Goal: Find contact information: Find contact information

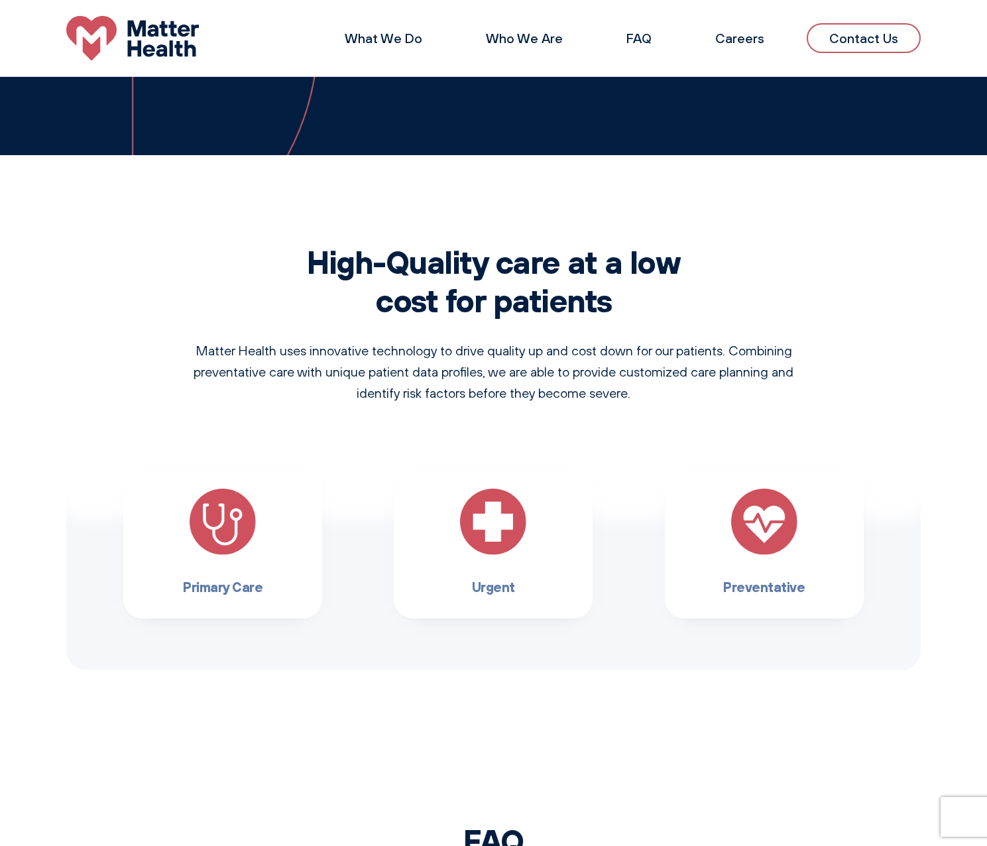
scroll to position [581, 0]
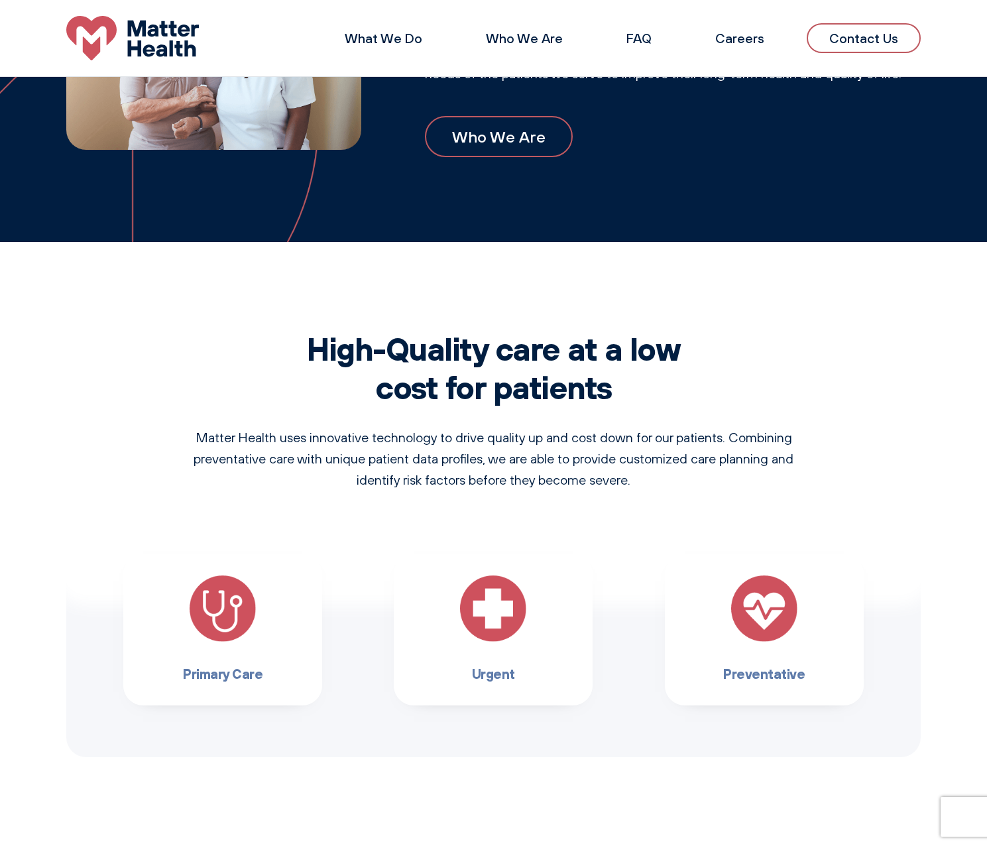
click at [224, 619] on img at bounding box center [223, 608] width 66 height 66
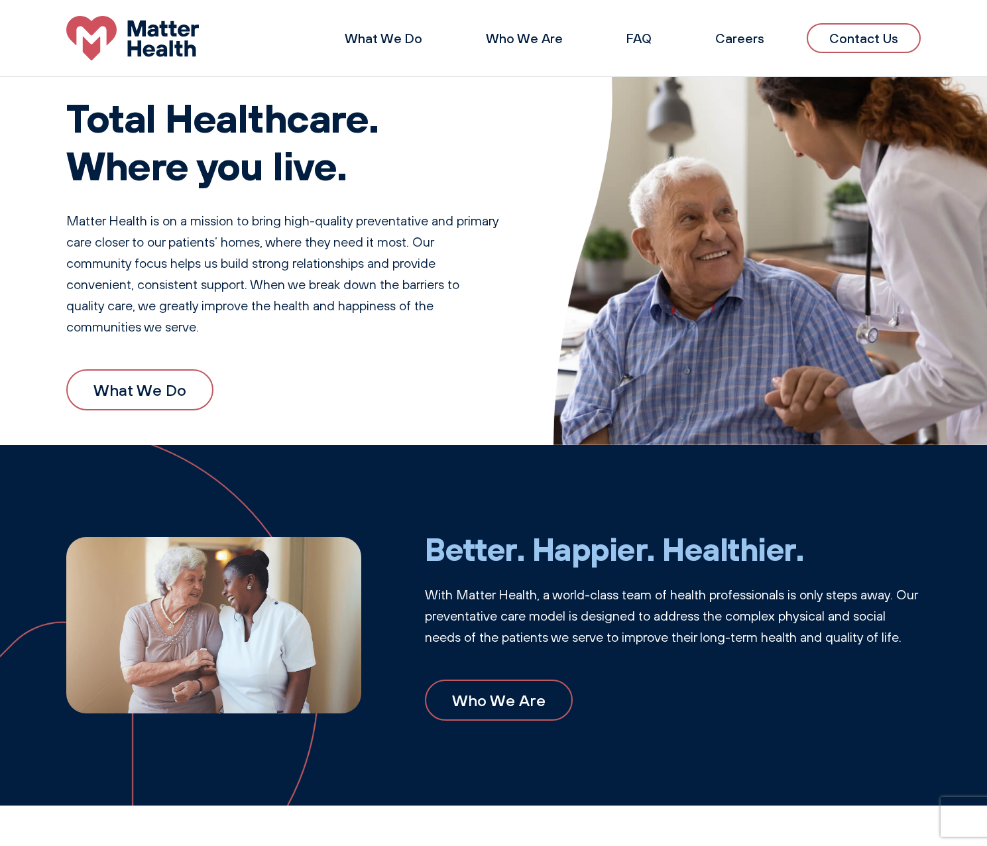
scroll to position [0, 0]
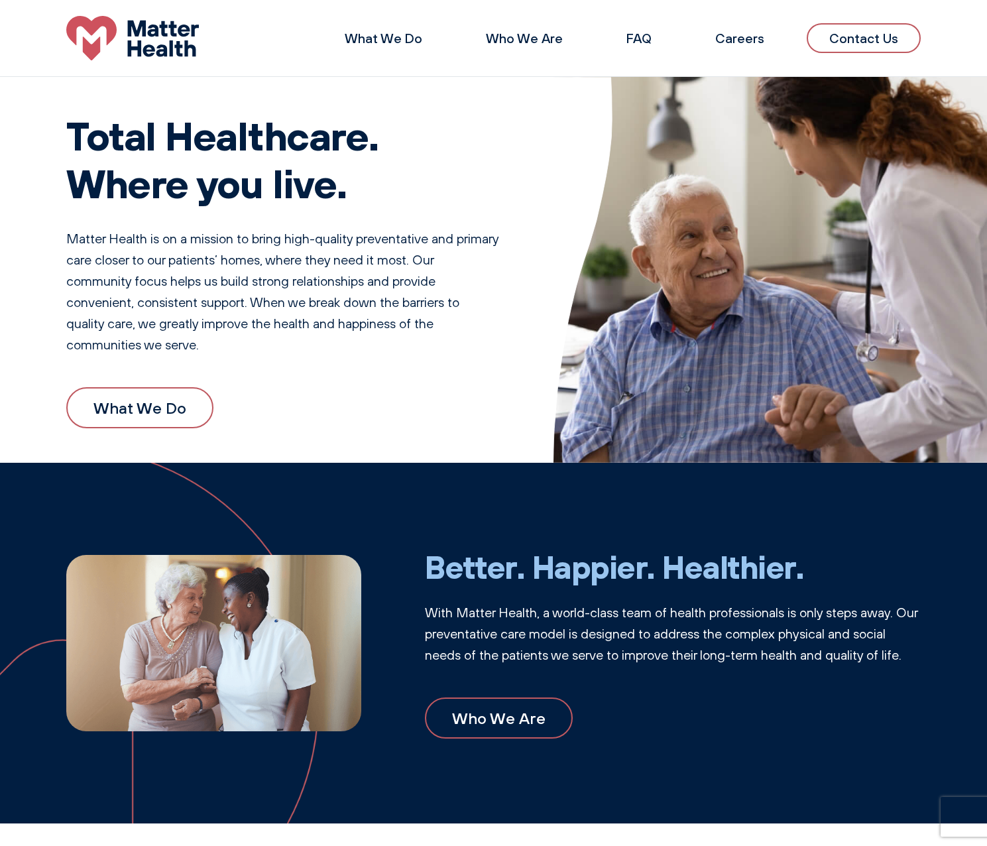
click at [861, 42] on link "Contact Us" at bounding box center [864, 38] width 114 height 30
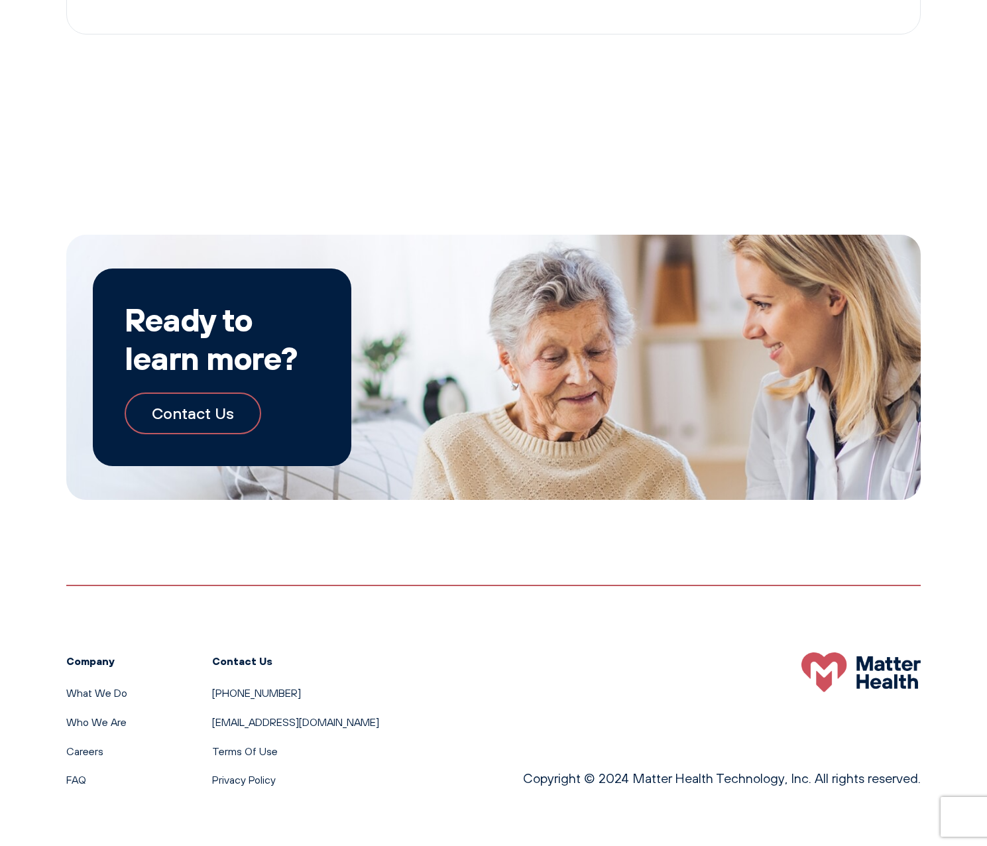
scroll to position [2040, 0]
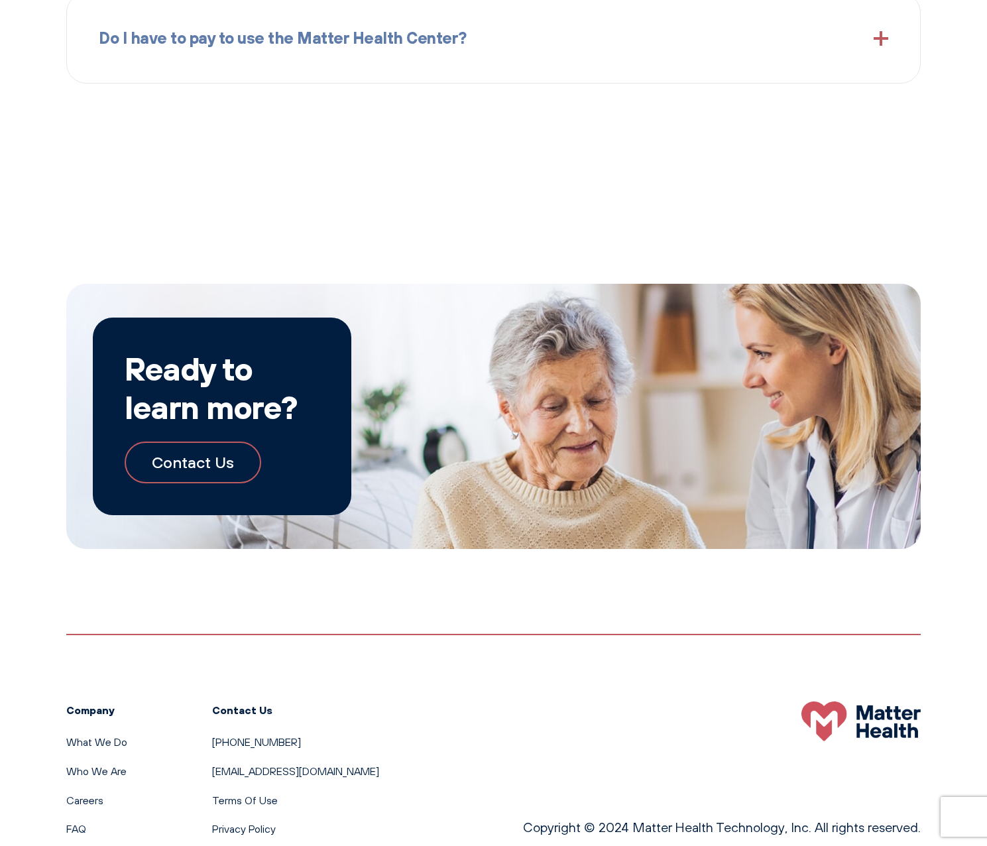
scroll to position [2040, 0]
